Goal: Task Accomplishment & Management: Manage account settings

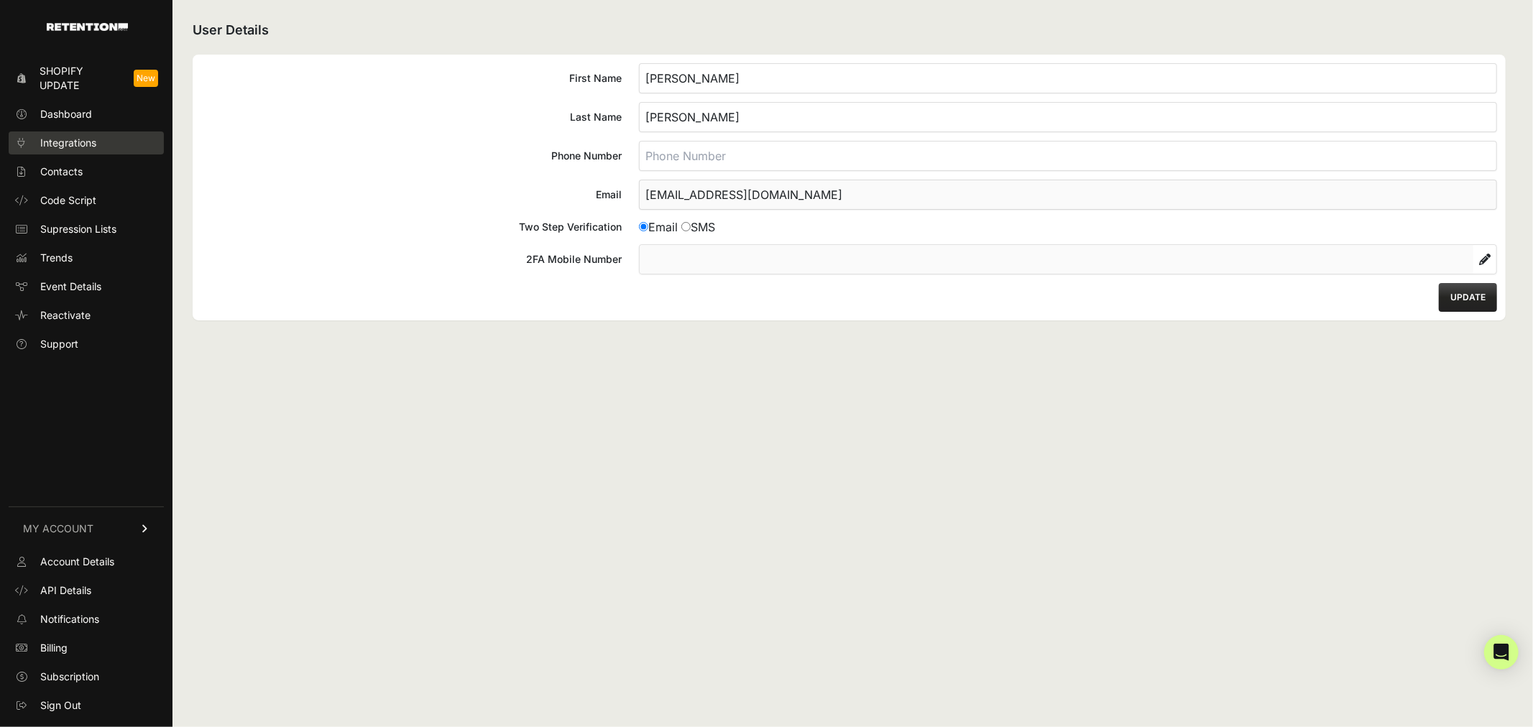
click at [73, 133] on link "Integrations" at bounding box center [86, 143] width 155 height 23
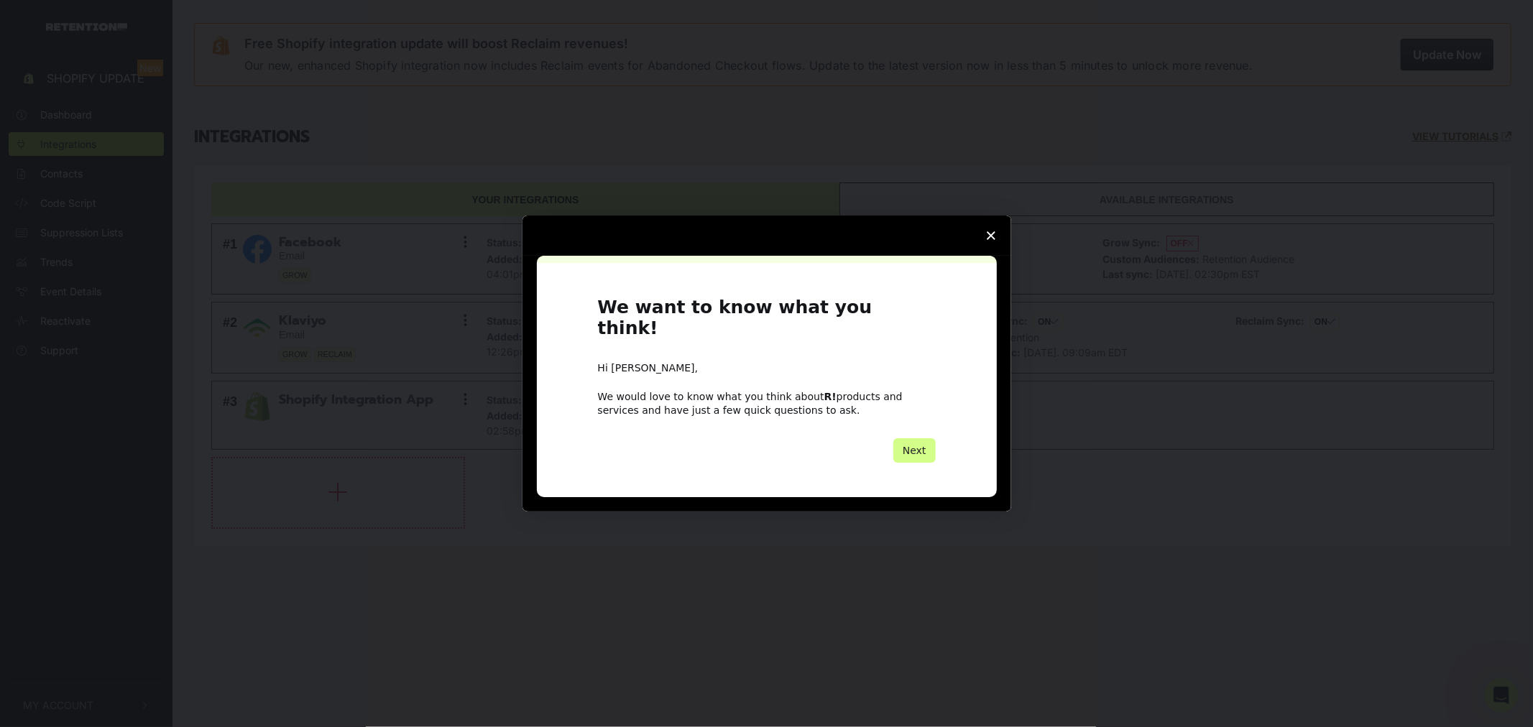
click at [989, 240] on polygon "Close survey" at bounding box center [991, 235] width 9 height 9
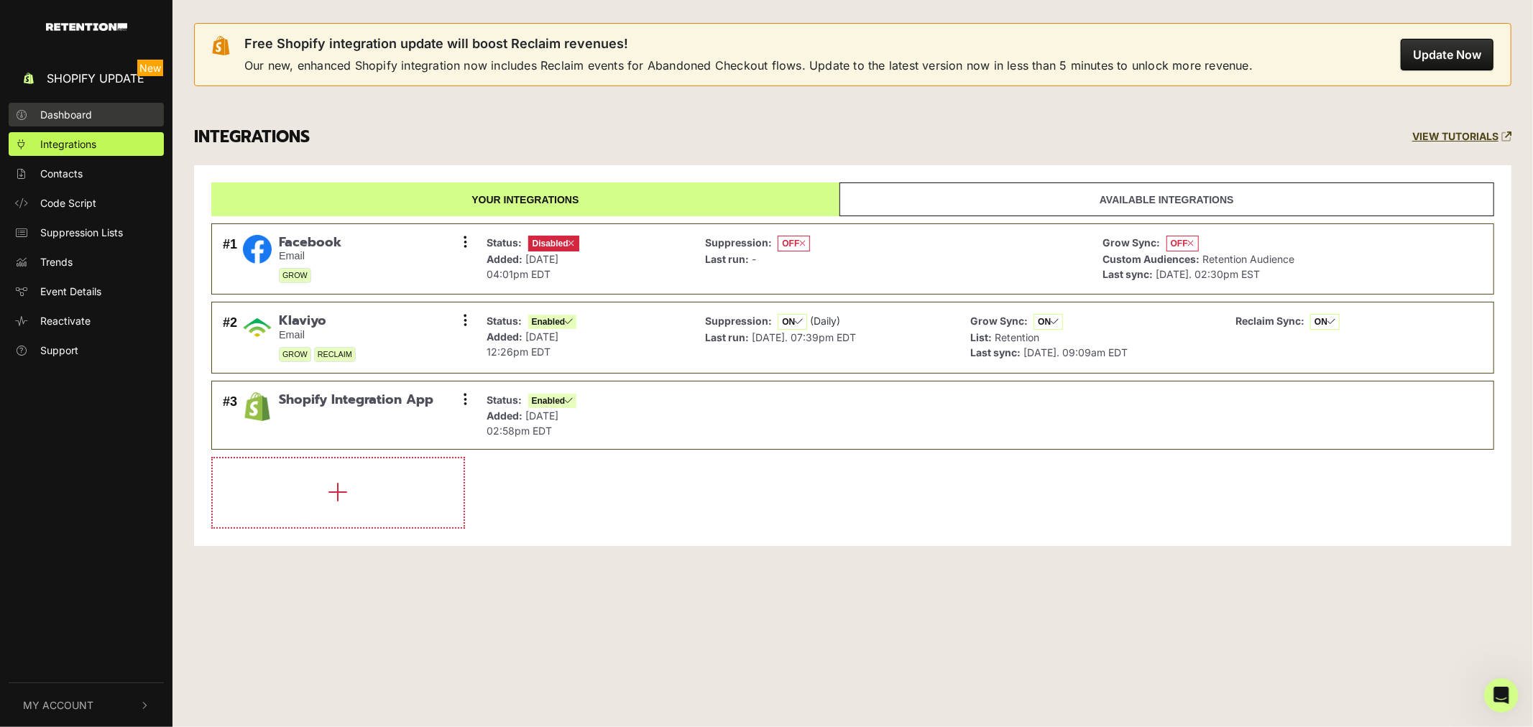
click at [69, 118] on span "Dashboard" at bounding box center [66, 114] width 52 height 15
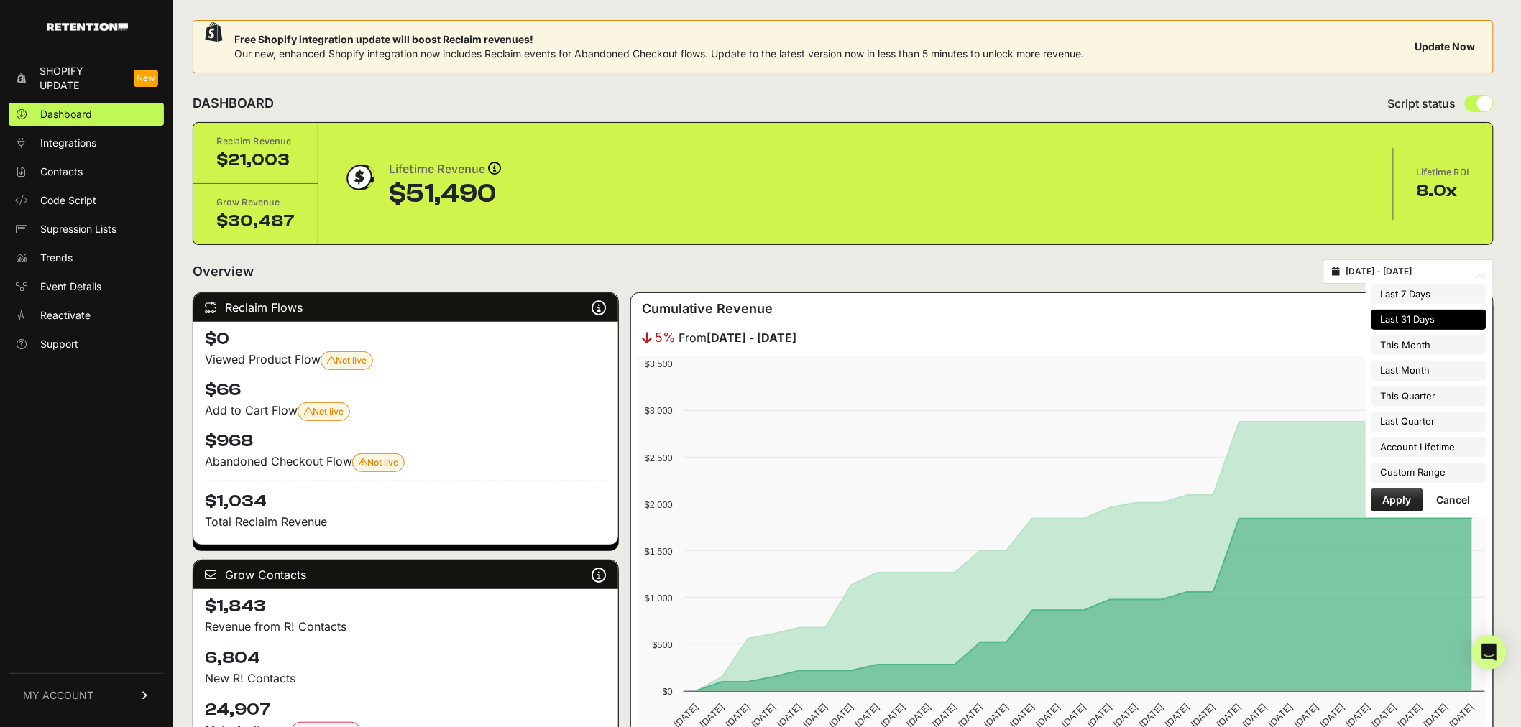
click at [1402, 273] on input "2025-09-09 - 2025-10-09" at bounding box center [1415, 272] width 138 height 12
click at [1404, 344] on li "This Month" at bounding box center [1429, 346] width 115 height 20
type input "[DATE] - [DATE]"
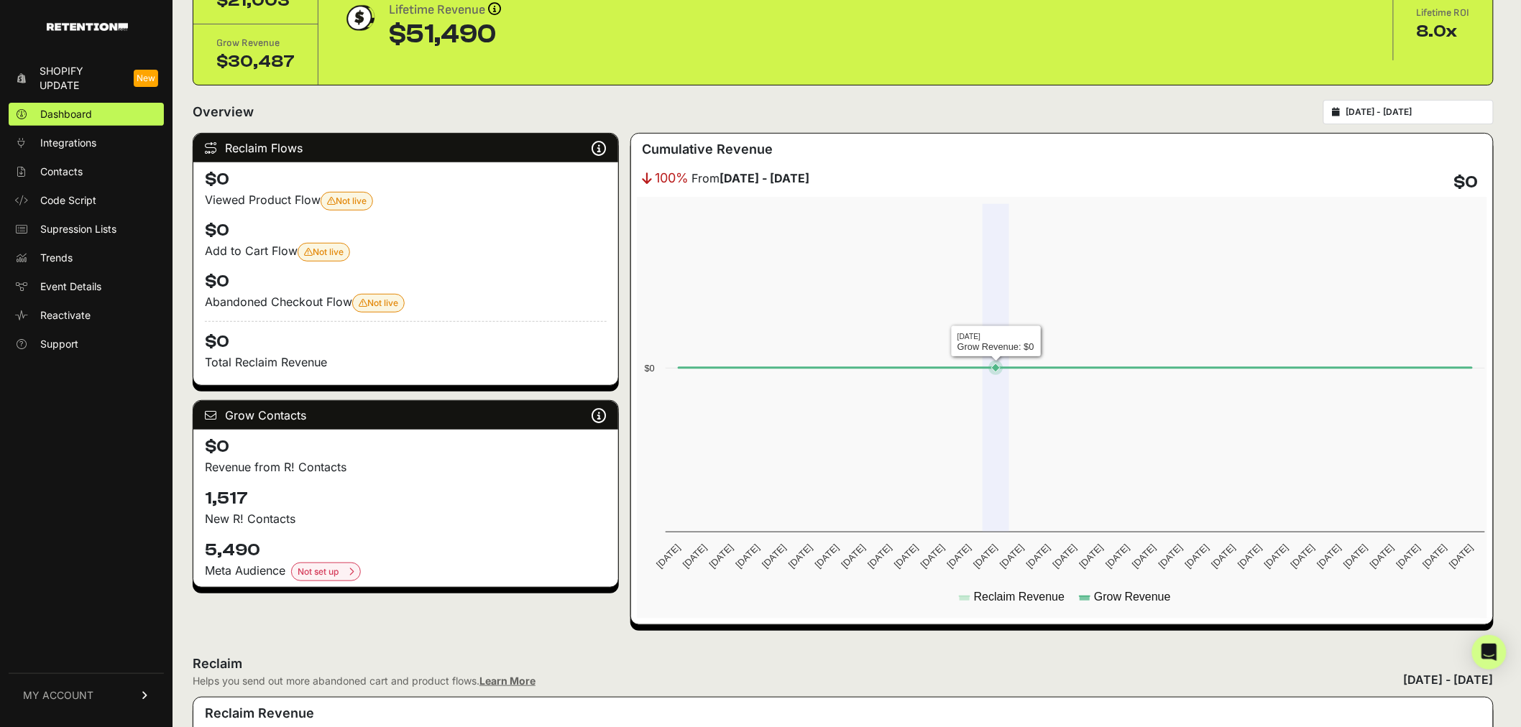
scroll to position [80, 0]
